Goal: Task Accomplishment & Management: Manage account settings

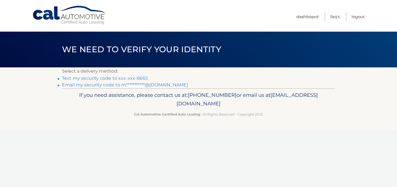
click at [129, 78] on link "Text my security code to xxx-xxx-6665" at bounding box center [105, 78] width 86 height 5
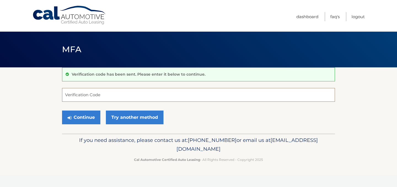
click at [157, 93] on input "Verification Code" at bounding box center [198, 95] width 273 height 14
type input "061690"
click at [62, 111] on button "Continue" at bounding box center [81, 118] width 38 height 14
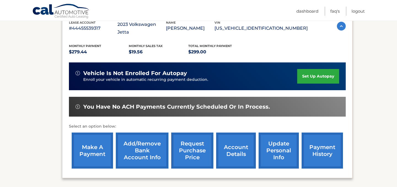
scroll to position [105, 0]
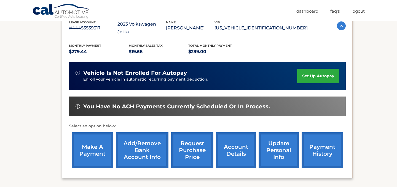
click at [313, 137] on link "payment history" at bounding box center [322, 151] width 41 height 36
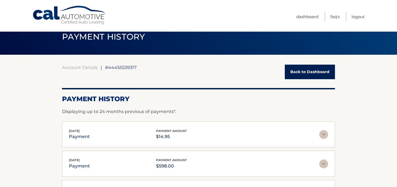
scroll to position [13, 0]
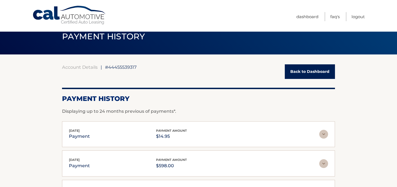
click at [293, 80] on div "Account Details | #44455539317 Back to Dashboard Payment History Displaying up …" at bounding box center [198, 180] width 273 height 232
click at [293, 75] on link "Back to Dashboard" at bounding box center [310, 71] width 50 height 15
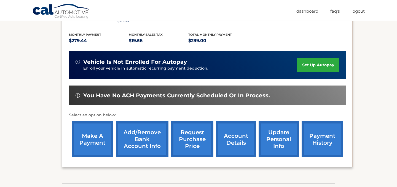
scroll to position [118, 0]
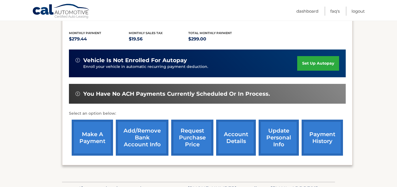
click at [237, 126] on link "account details" at bounding box center [236, 138] width 40 height 36
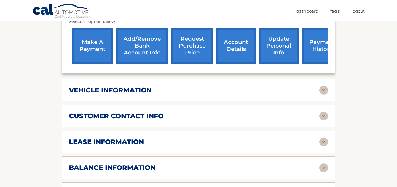
scroll to position [217, 0]
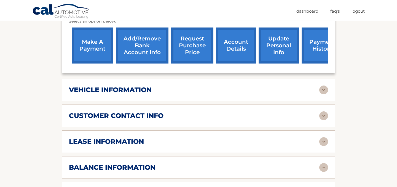
click at [323, 163] on img at bounding box center [323, 167] width 9 height 9
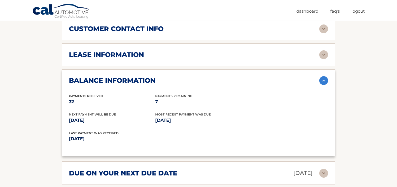
scroll to position [306, 0]
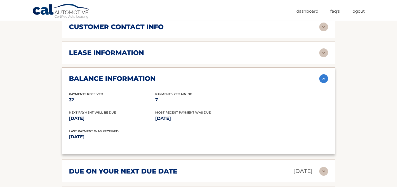
click at [320, 167] on img at bounding box center [323, 171] width 9 height 9
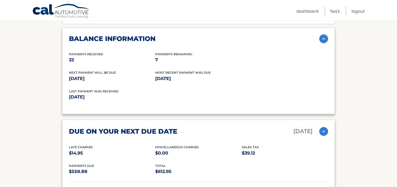
scroll to position [347, 0]
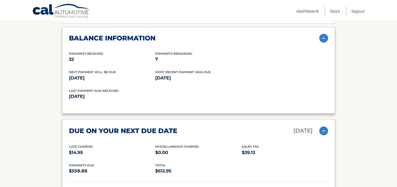
click at [325, 127] on img at bounding box center [323, 131] width 9 height 9
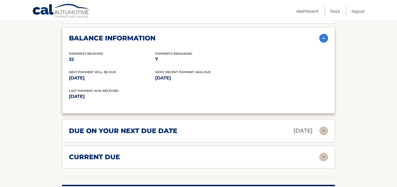
click at [322, 154] on img at bounding box center [323, 157] width 9 height 9
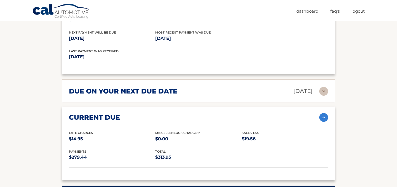
scroll to position [381, 0]
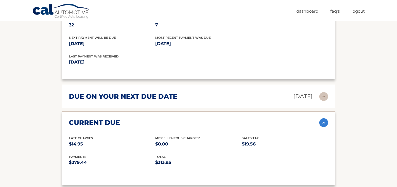
click at [325, 92] on img at bounding box center [323, 96] width 9 height 9
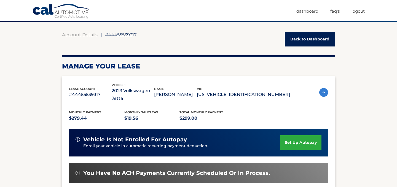
scroll to position [0, 0]
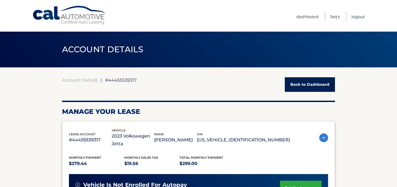
click at [355, 17] on link "Logout" at bounding box center [357, 16] width 13 height 9
